Goal: Navigation & Orientation: Understand site structure

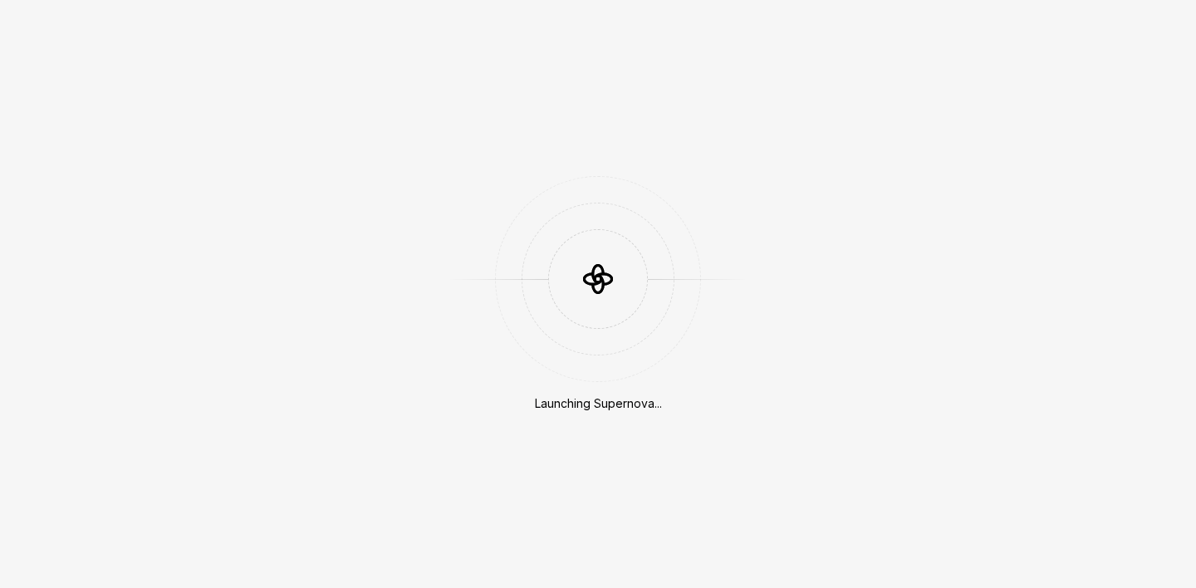
click at [320, 204] on div "Launching Supernova..." at bounding box center [598, 294] width 1196 height 588
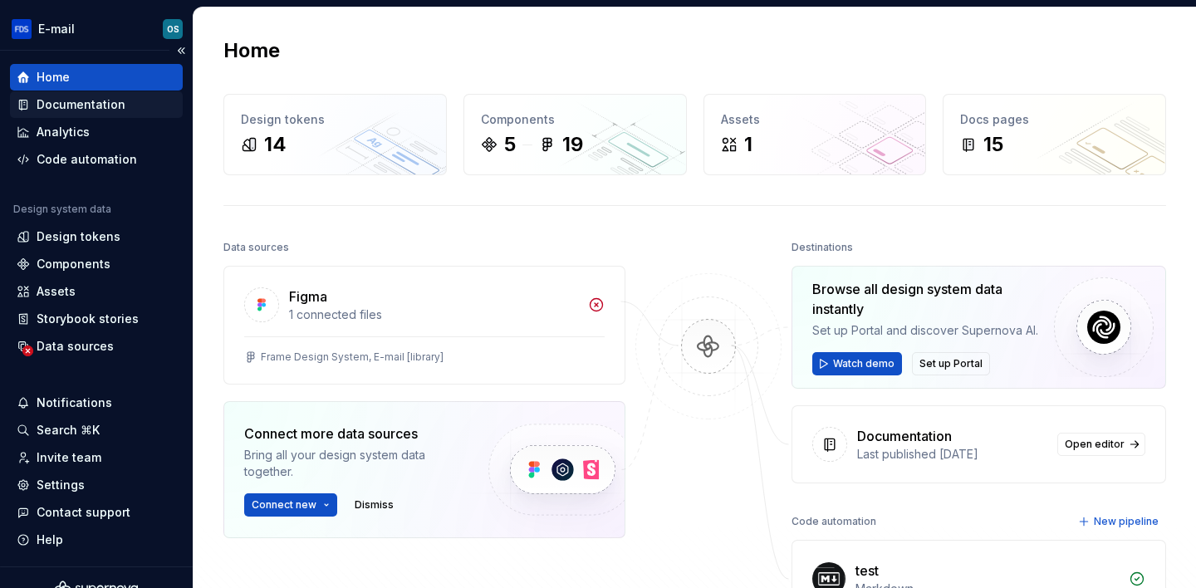
click at [141, 115] on div "Documentation" at bounding box center [96, 104] width 173 height 27
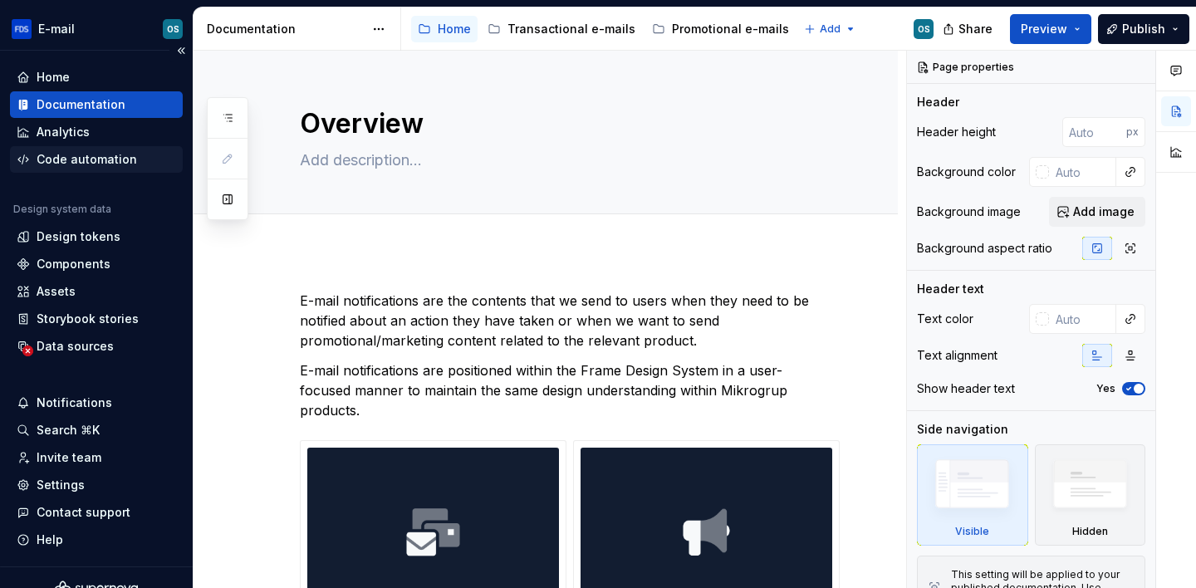
type textarea "*"
click at [106, 151] on div "Code automation" at bounding box center [87, 159] width 100 height 17
click at [106, 137] on div "Analytics" at bounding box center [96, 132] width 159 height 17
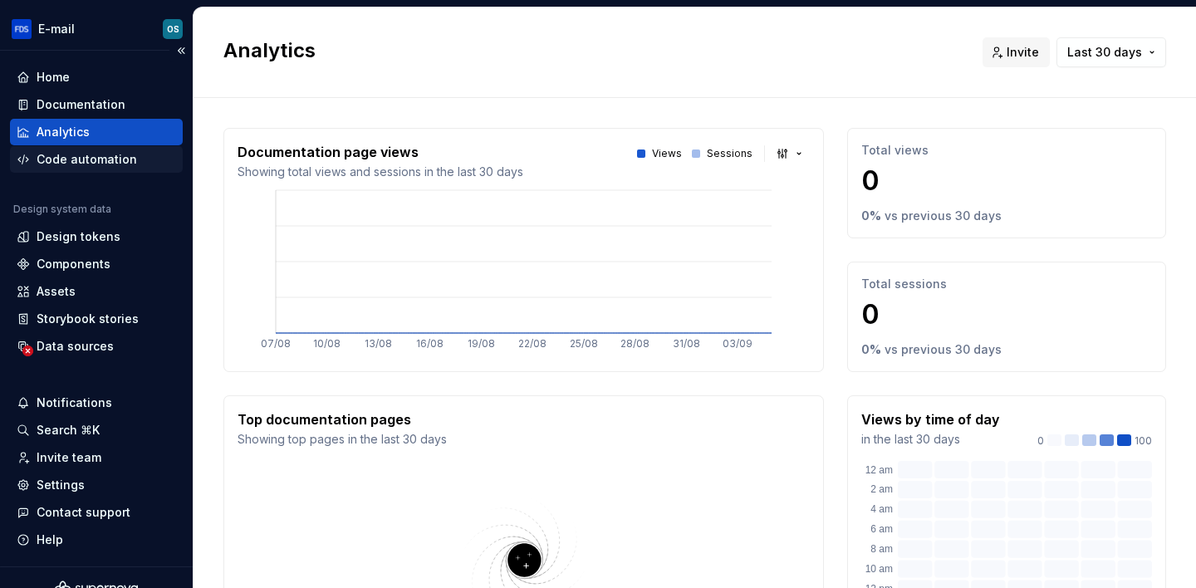
click at [96, 159] on div "Code automation" at bounding box center [87, 159] width 100 height 17
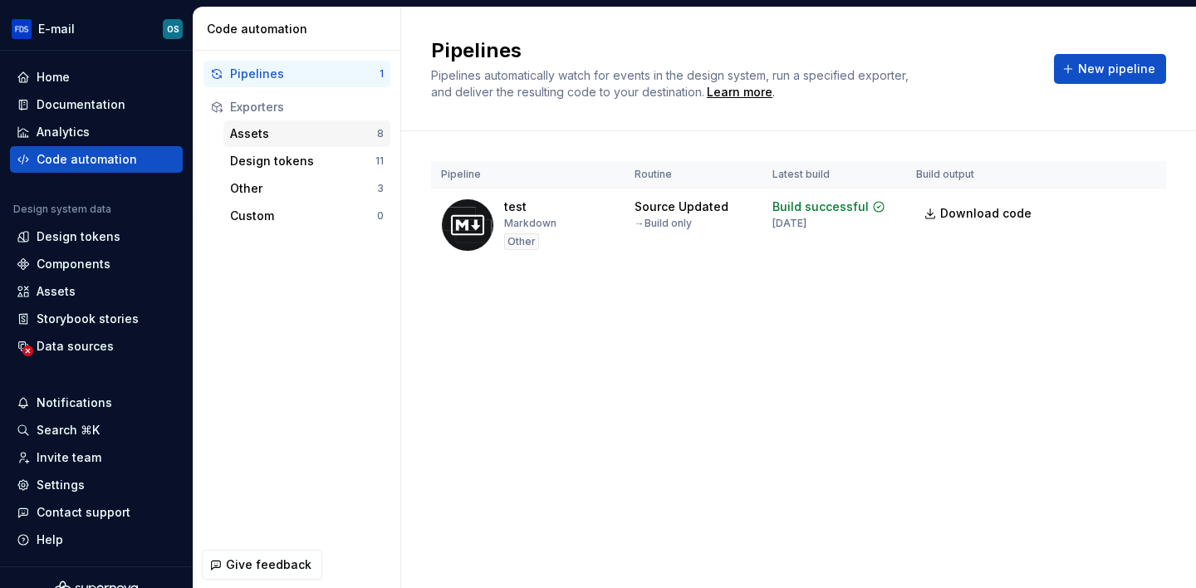
click at [257, 139] on div "Assets" at bounding box center [303, 133] width 147 height 17
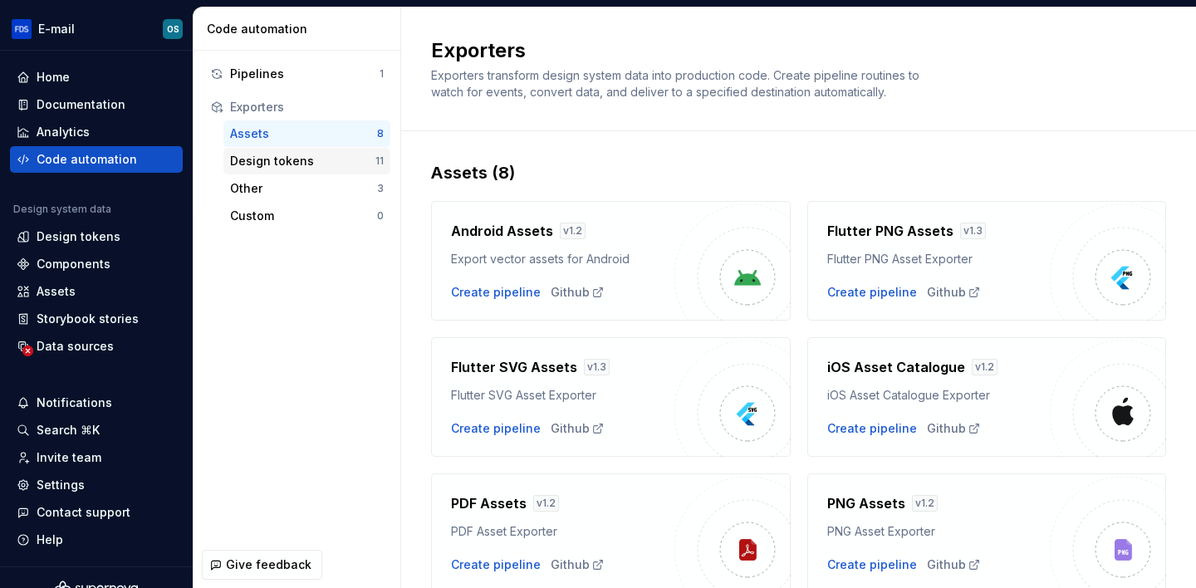
click at [330, 167] on div "Design tokens" at bounding box center [302, 161] width 145 height 17
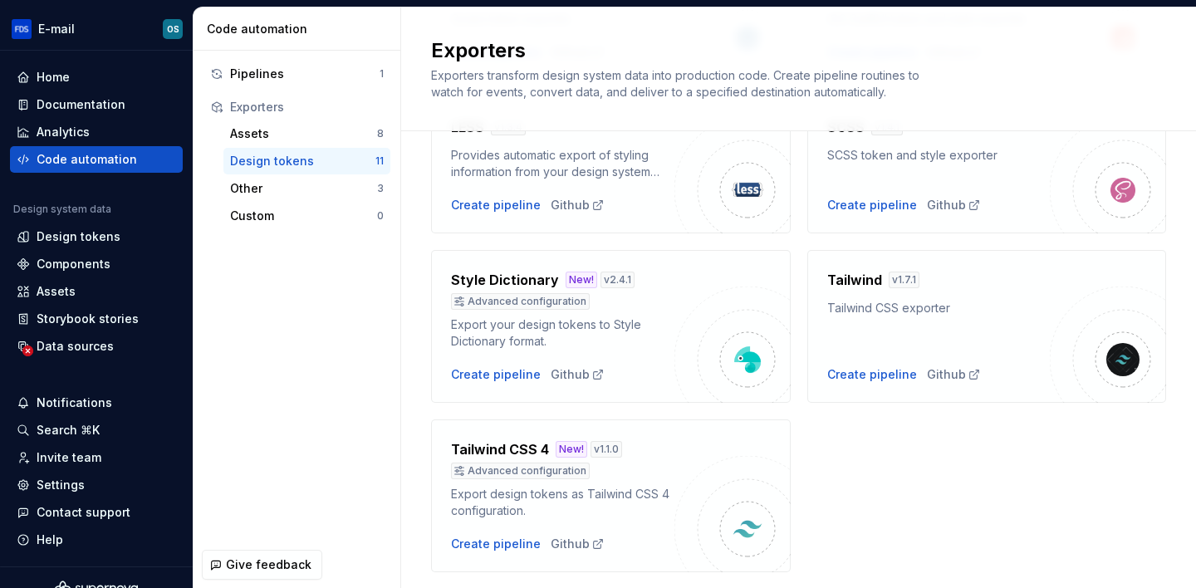
scroll to position [626, 0]
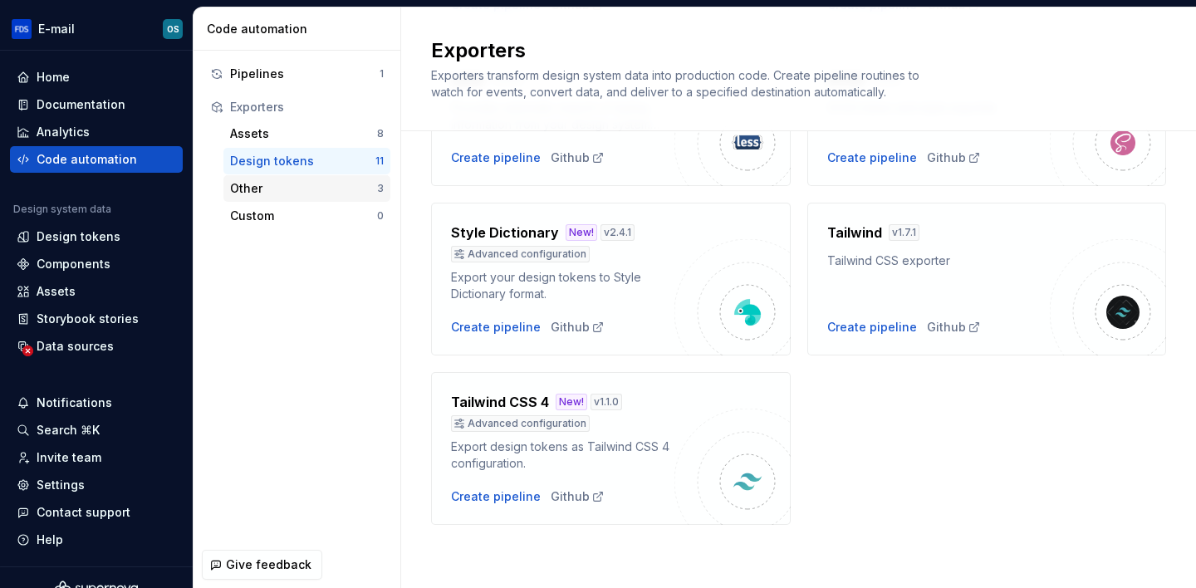
click at [292, 186] on div "Other" at bounding box center [303, 188] width 147 height 17
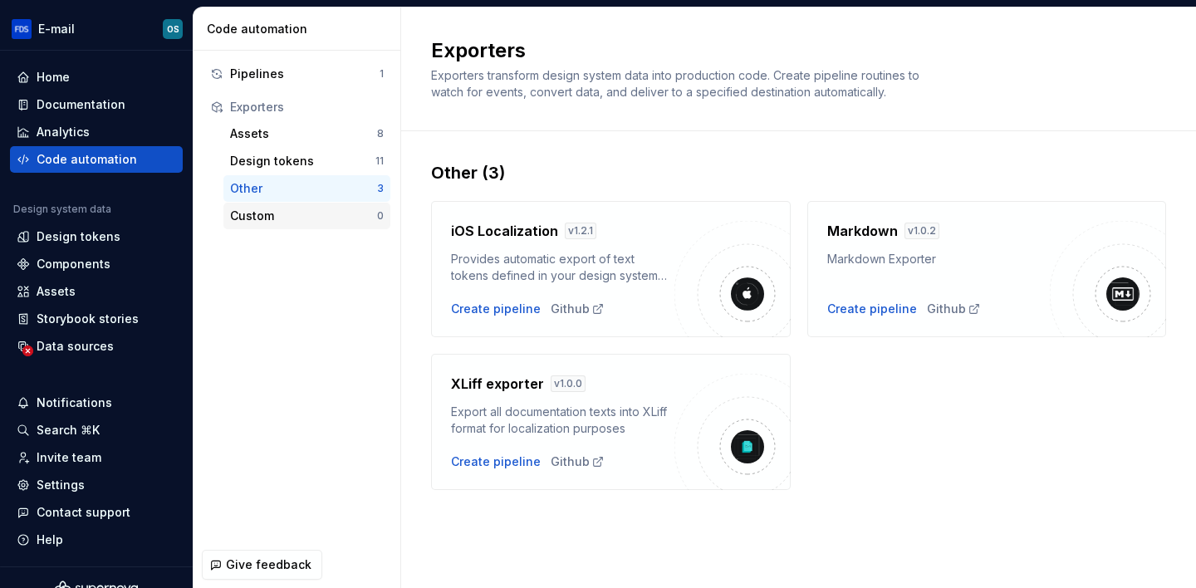
click at [290, 206] on div "Custom 0" at bounding box center [306, 216] width 167 height 27
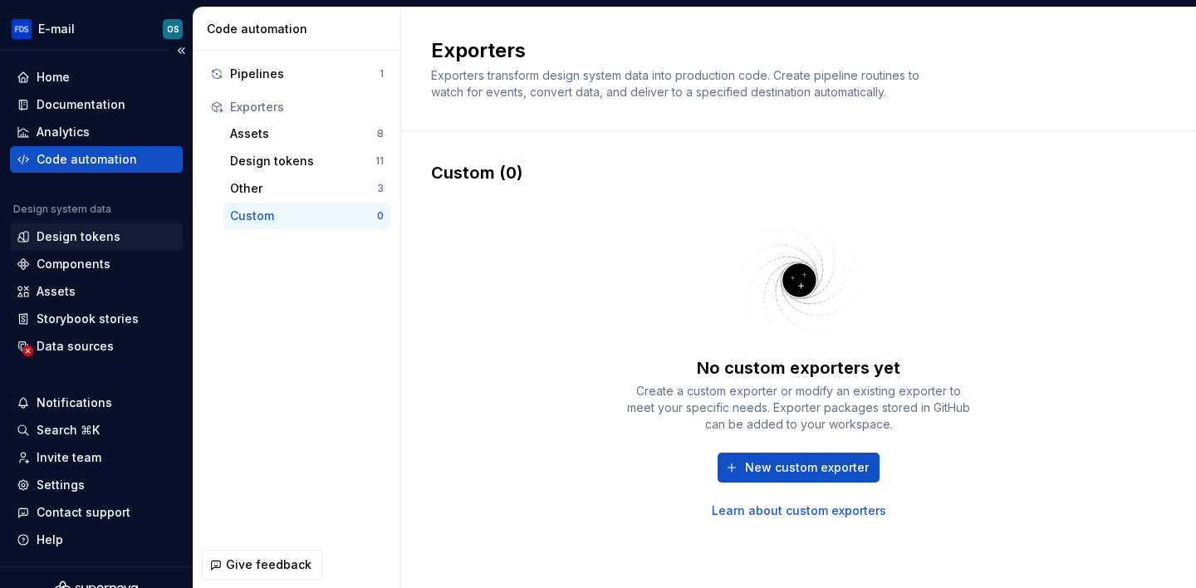
click at [69, 246] on div "Design tokens" at bounding box center [96, 236] width 173 height 27
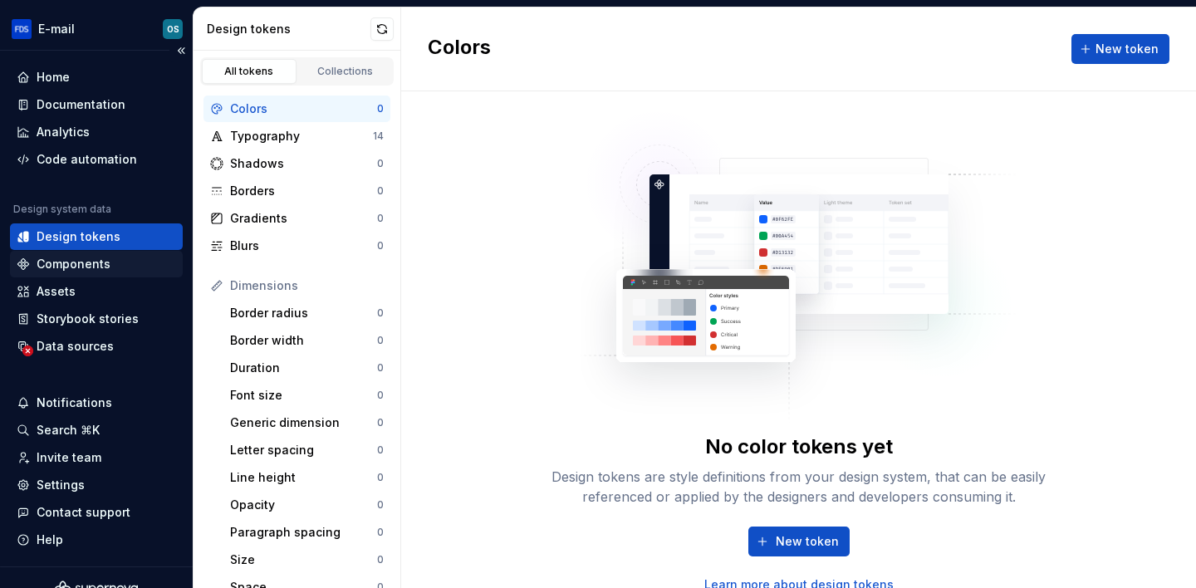
click at [73, 260] on div "Components" at bounding box center [74, 264] width 74 height 17
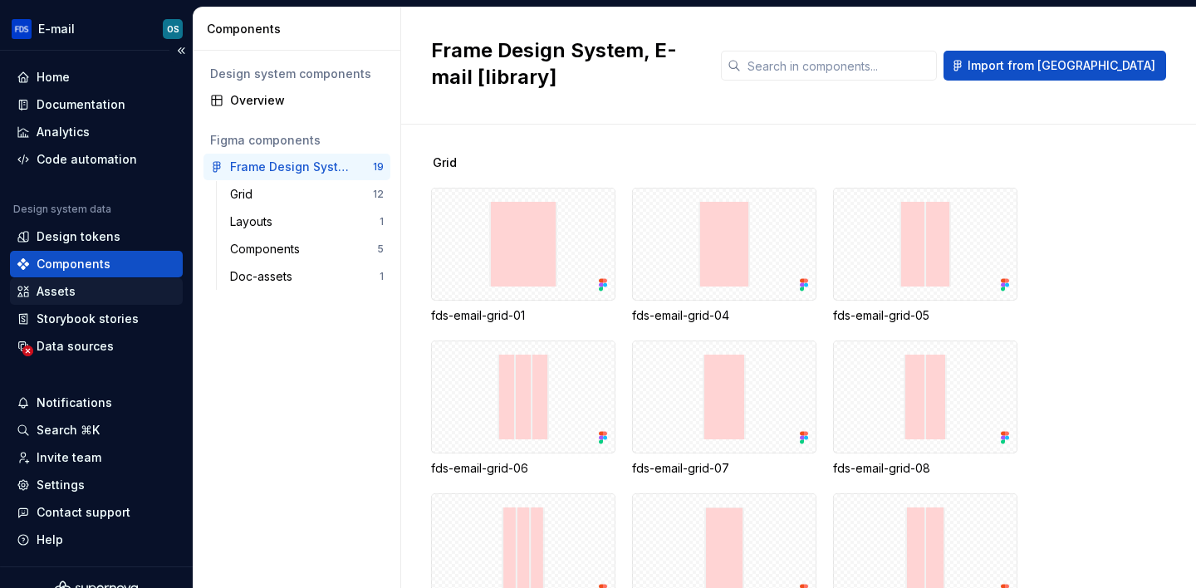
click at [90, 297] on div "Assets" at bounding box center [96, 291] width 159 height 17
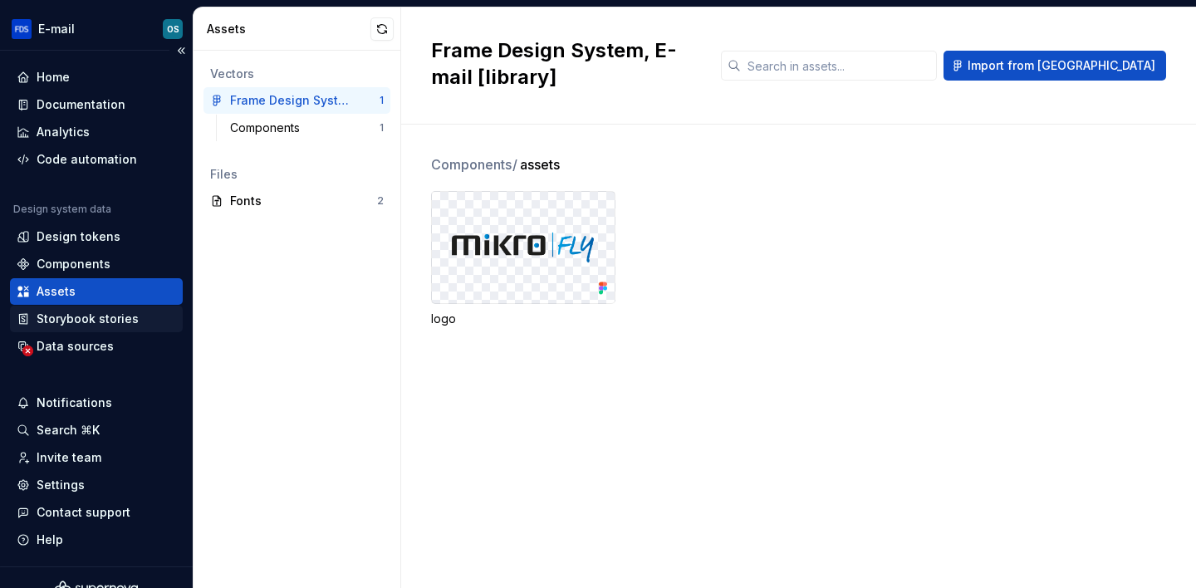
click at [98, 308] on div "Storybook stories" at bounding box center [96, 319] width 173 height 27
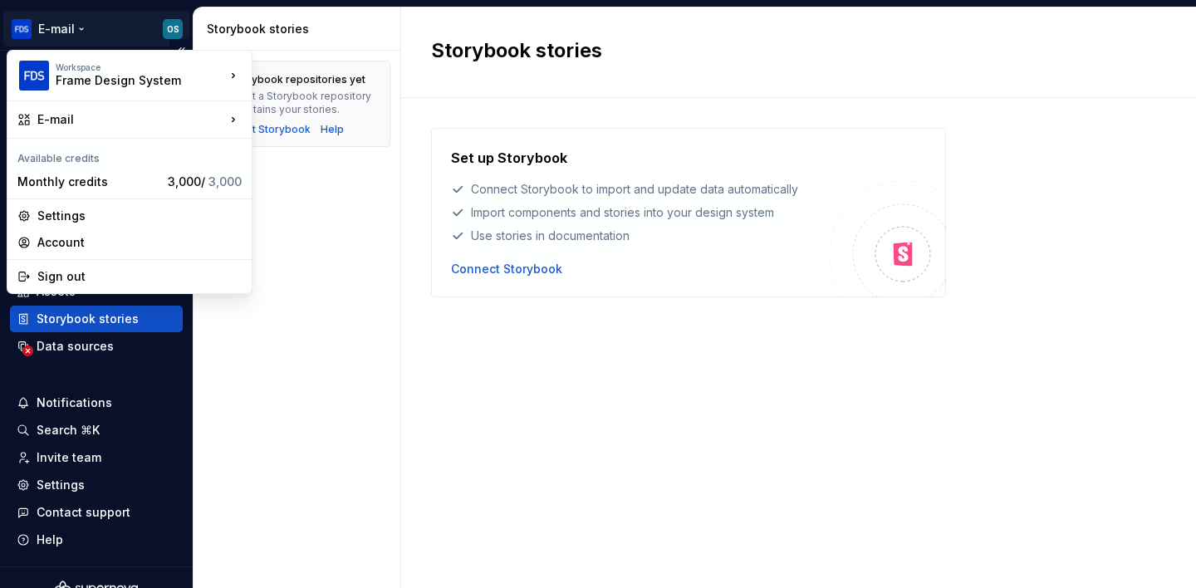
click at [36, 32] on html "E-mail OS Home Documentation Analytics Code automation Design system data Desig…" at bounding box center [598, 294] width 1196 height 588
click at [72, 279] on div "Sign out" at bounding box center [139, 276] width 204 height 17
